Goal: Check status: Check status

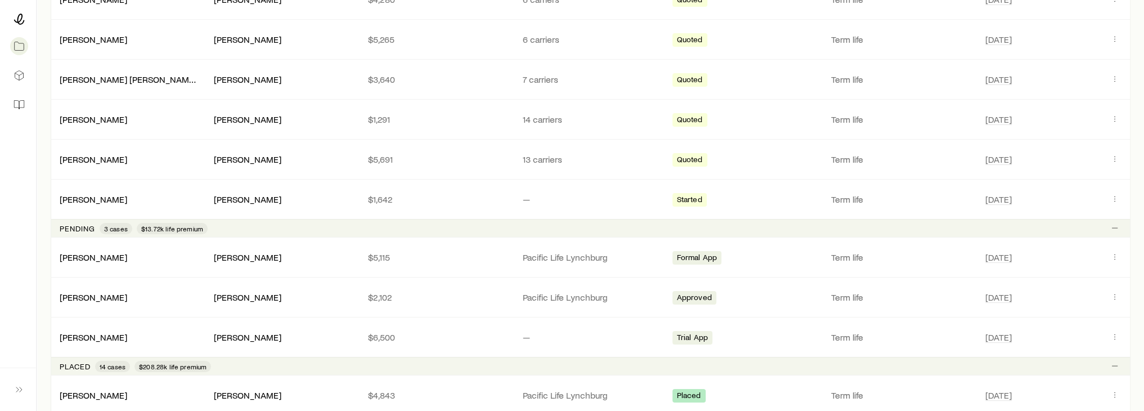
scroll to position [338, 0]
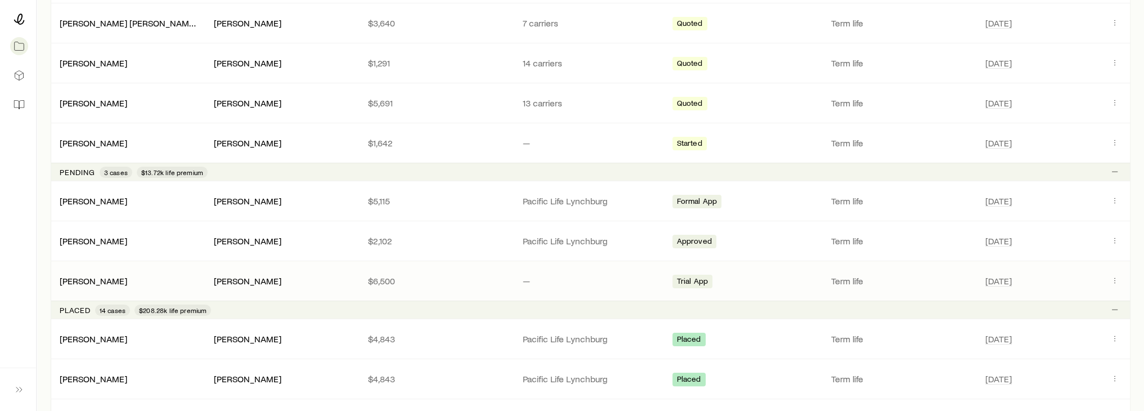
click at [583, 277] on p "—" at bounding box center [590, 280] width 136 height 11
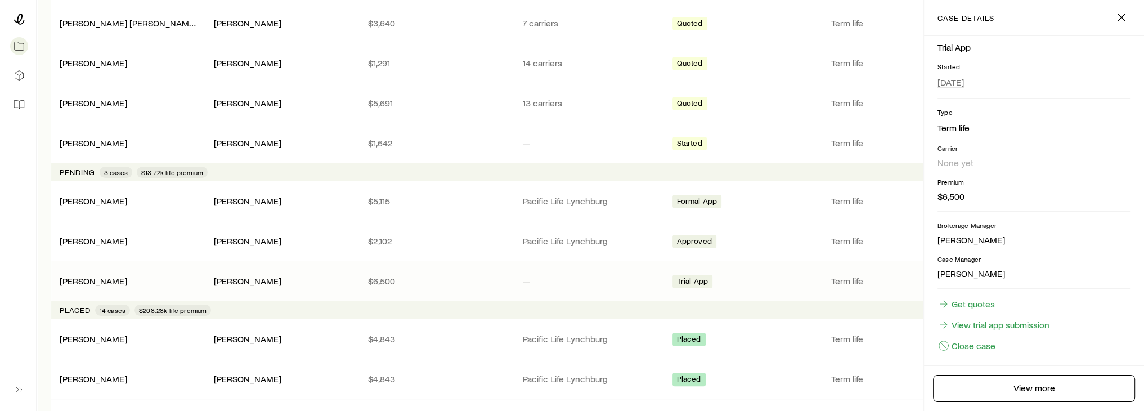
scroll to position [125, 0]
click at [980, 318] on link "View trial app submission" at bounding box center [993, 318] width 113 height 12
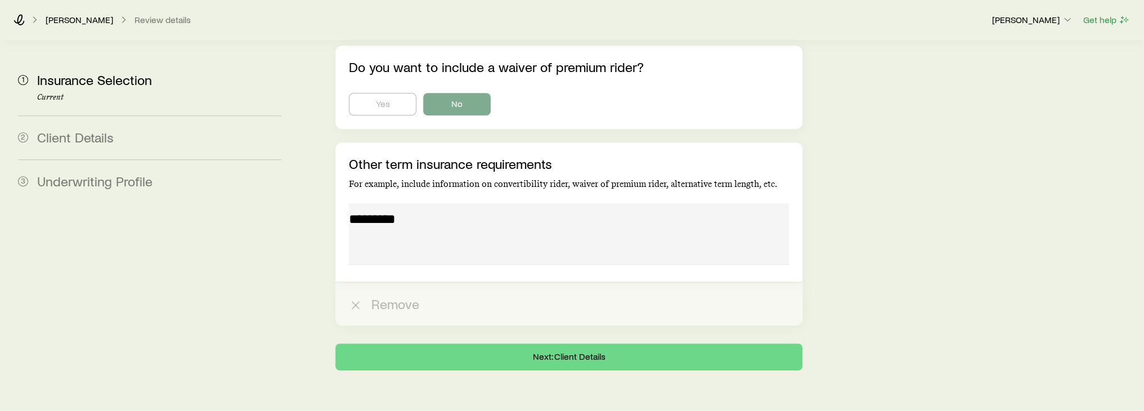
scroll to position [847, 0]
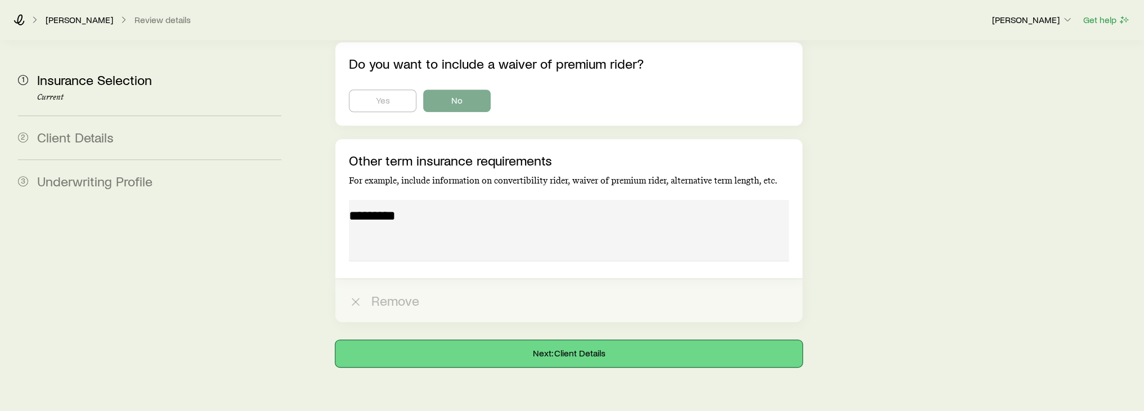
click at [630, 340] on button "Next: Client Details" at bounding box center [568, 353] width 466 height 27
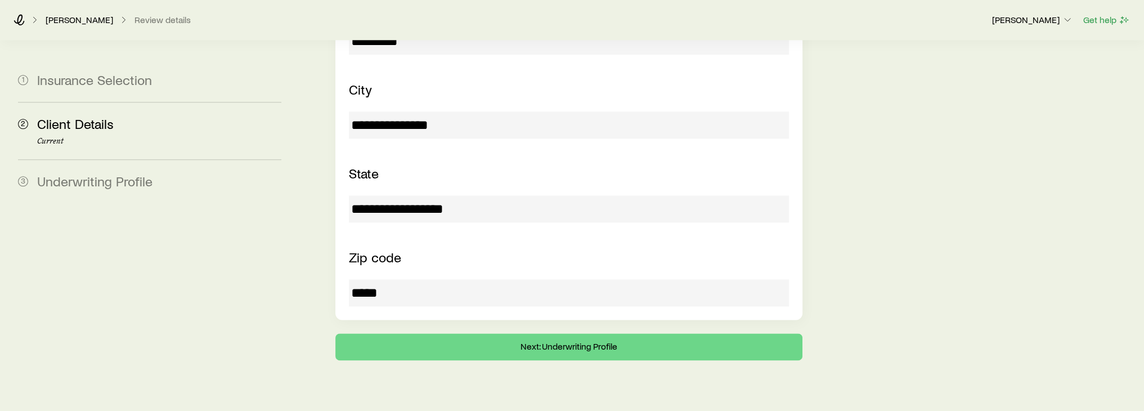
scroll to position [1959, 0]
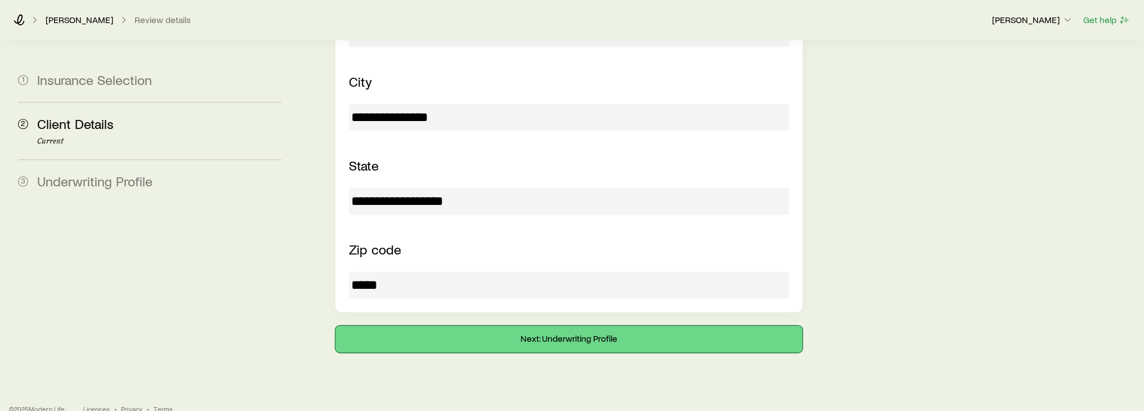
click at [542, 325] on button "Next: Underwriting Profile" at bounding box center [568, 338] width 466 height 27
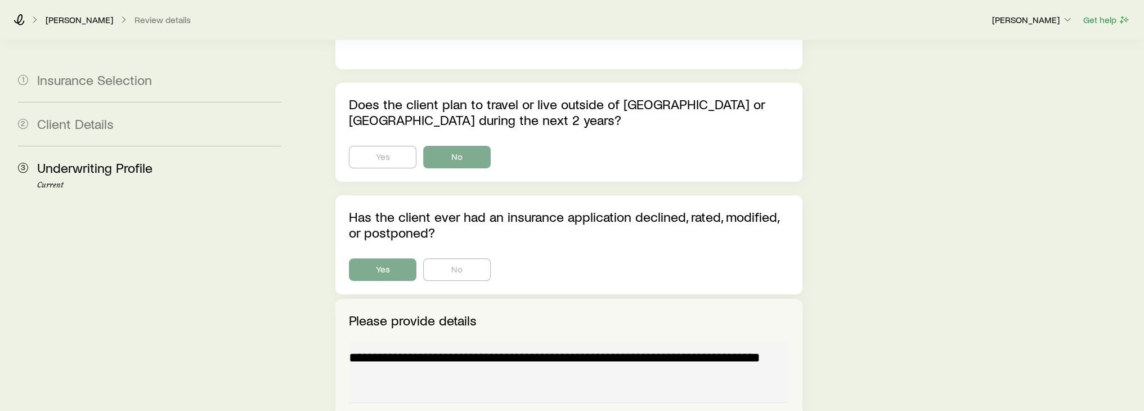
scroll to position [5793, 0]
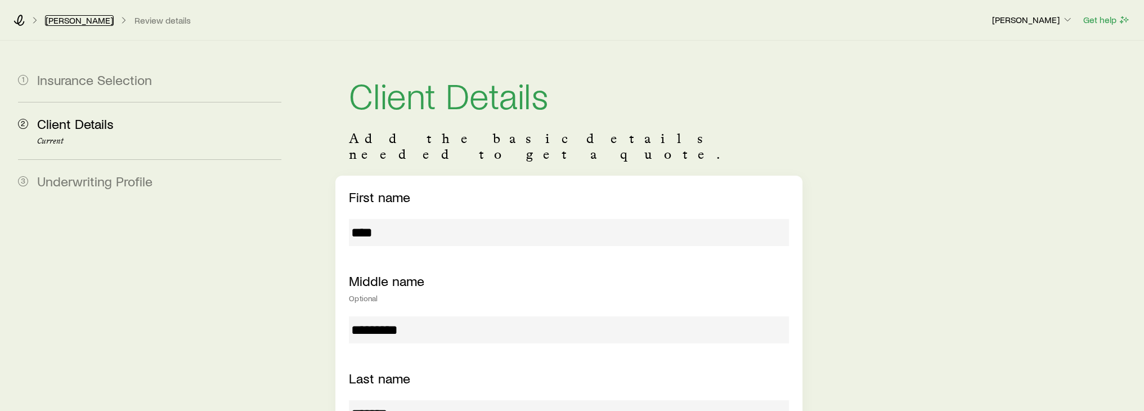
click at [77, 25] on link "[PERSON_NAME]" at bounding box center [79, 20] width 69 height 11
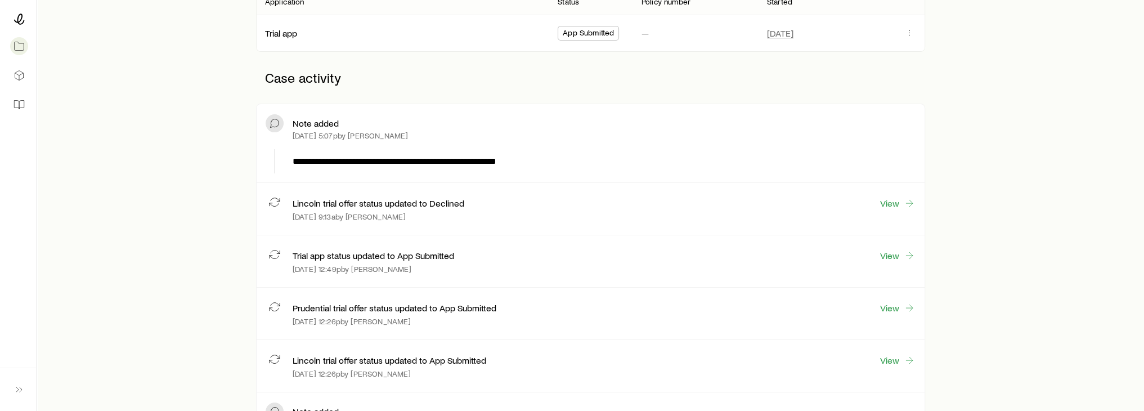
scroll to position [281, 0]
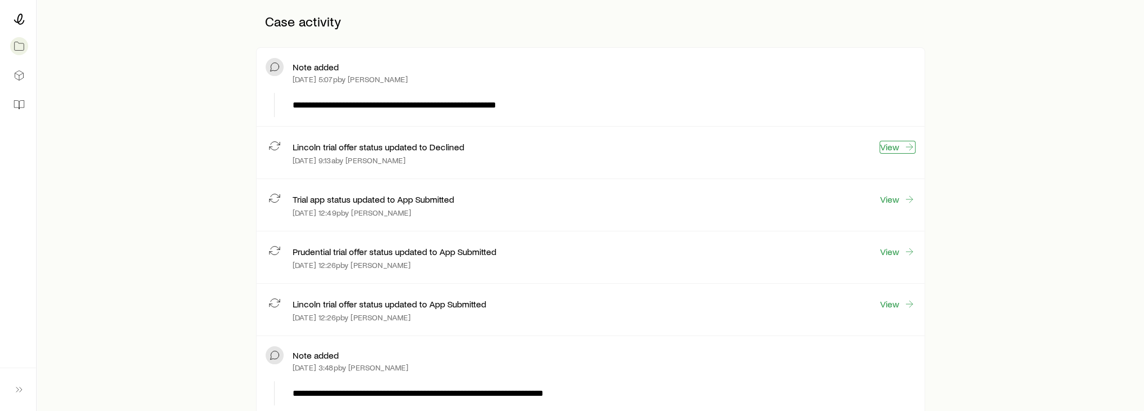
click at [887, 147] on link "View" at bounding box center [897, 147] width 36 height 13
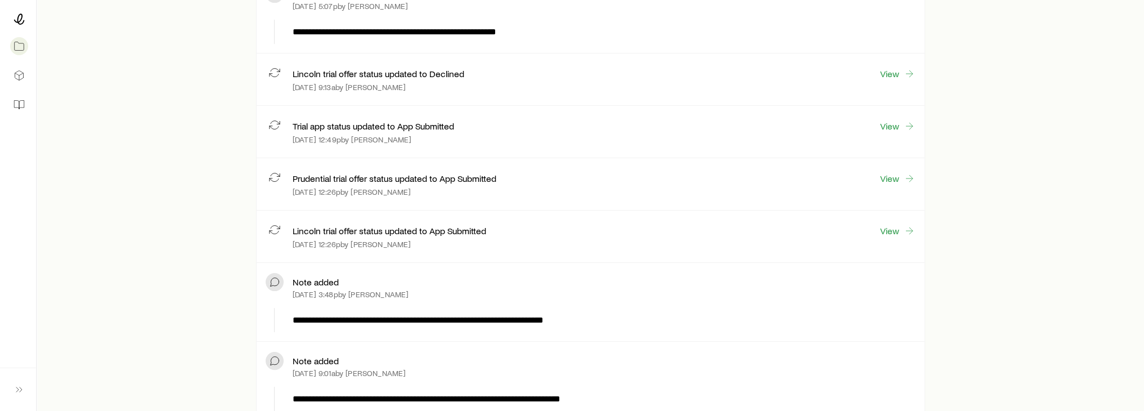
scroll to position [225, 0]
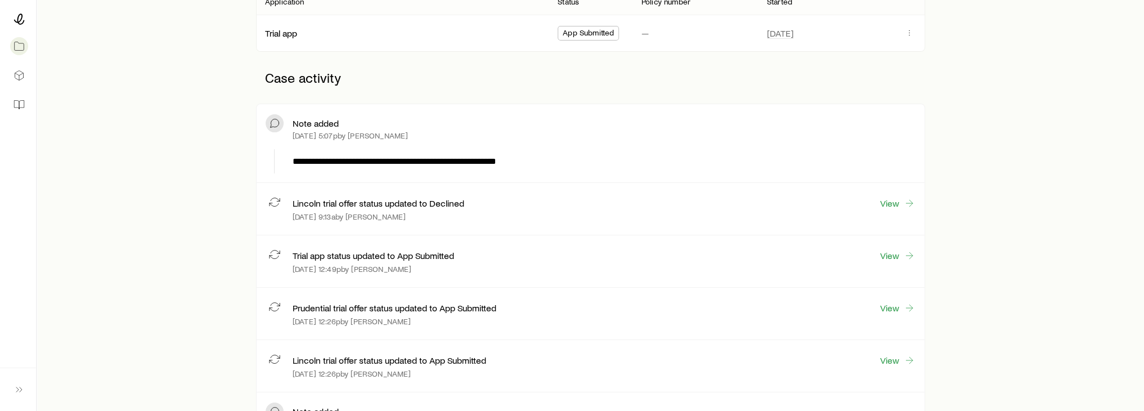
click at [477, 161] on p "**********" at bounding box center [602, 162] width 619 height 14
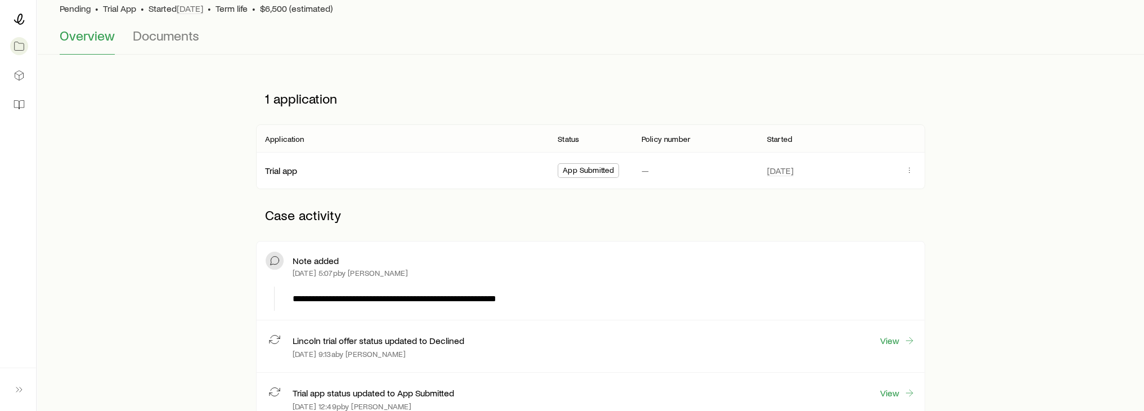
scroll to position [0, 0]
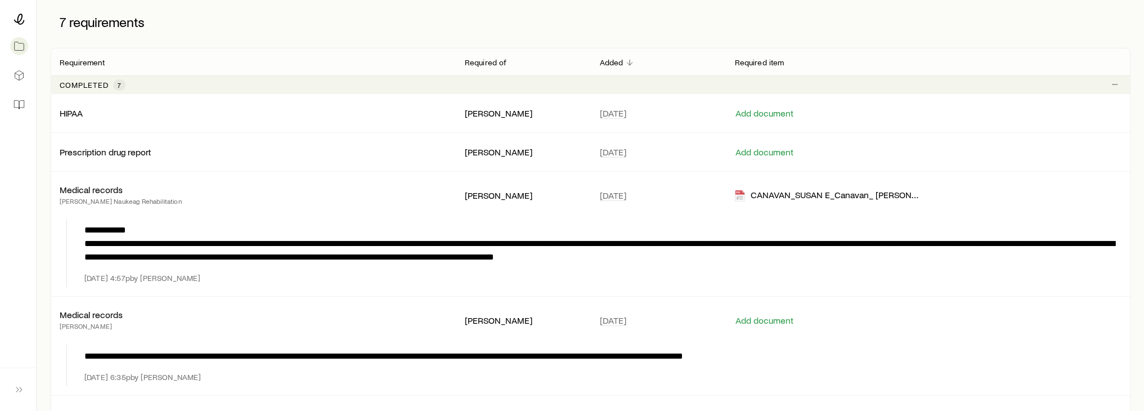
scroll to position [33, 0]
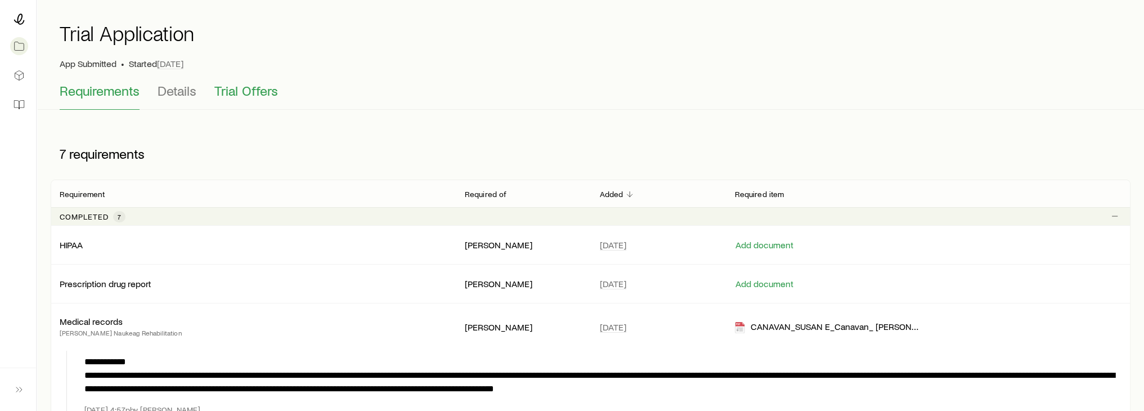
click at [251, 86] on span "Trial Offers" at bounding box center [246, 91] width 64 height 16
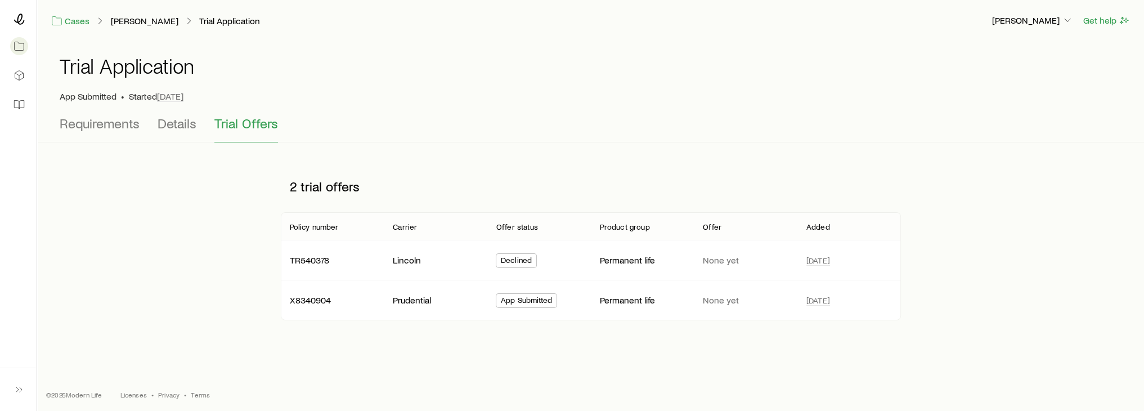
click at [251, 289] on div "2 trial offers Policy number Carrier Offer status Product group Offer Added TR5…" at bounding box center [590, 240] width 729 height 160
drag, startPoint x: 331, startPoint y: 302, endPoint x: 282, endPoint y: 302, distance: 48.9
click at [282, 302] on div "X8340904" at bounding box center [333, 299] width 104 height 11
copy p "X8340904"
click at [379, 159] on div "Trial Application App Submitted • Started Feb 7, 2024 Requirements Details Tria…" at bounding box center [590, 189] width 1106 height 297
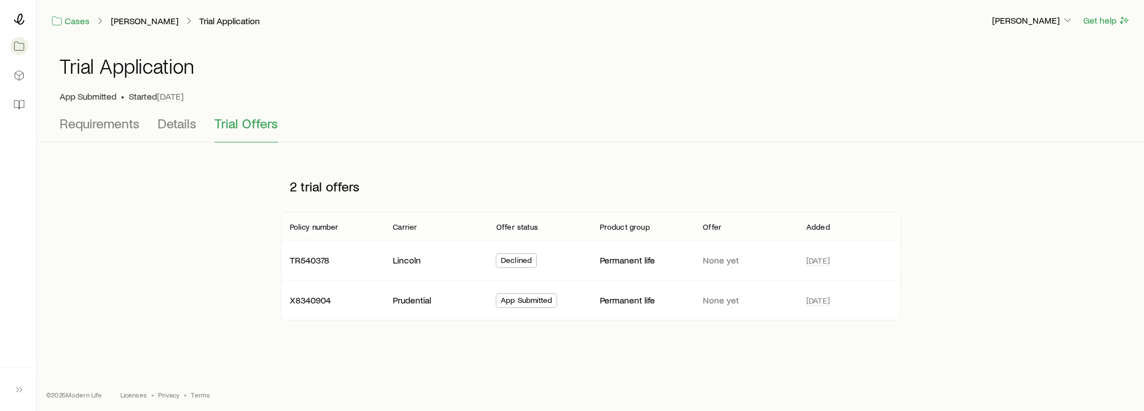
click at [359, 328] on div "Trial Application App Submitted • Started Feb 7, 2024 Requirements Details Tria…" at bounding box center [590, 189] width 1106 height 297
click at [123, 123] on span "Requirements" at bounding box center [100, 123] width 80 height 16
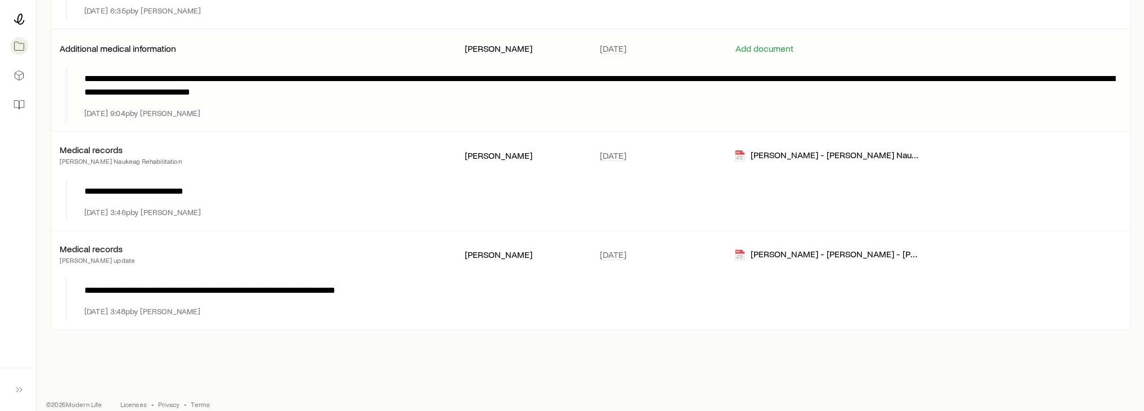
scroll to position [539, 0]
